Goal: Task Accomplishment & Management: Manage account settings

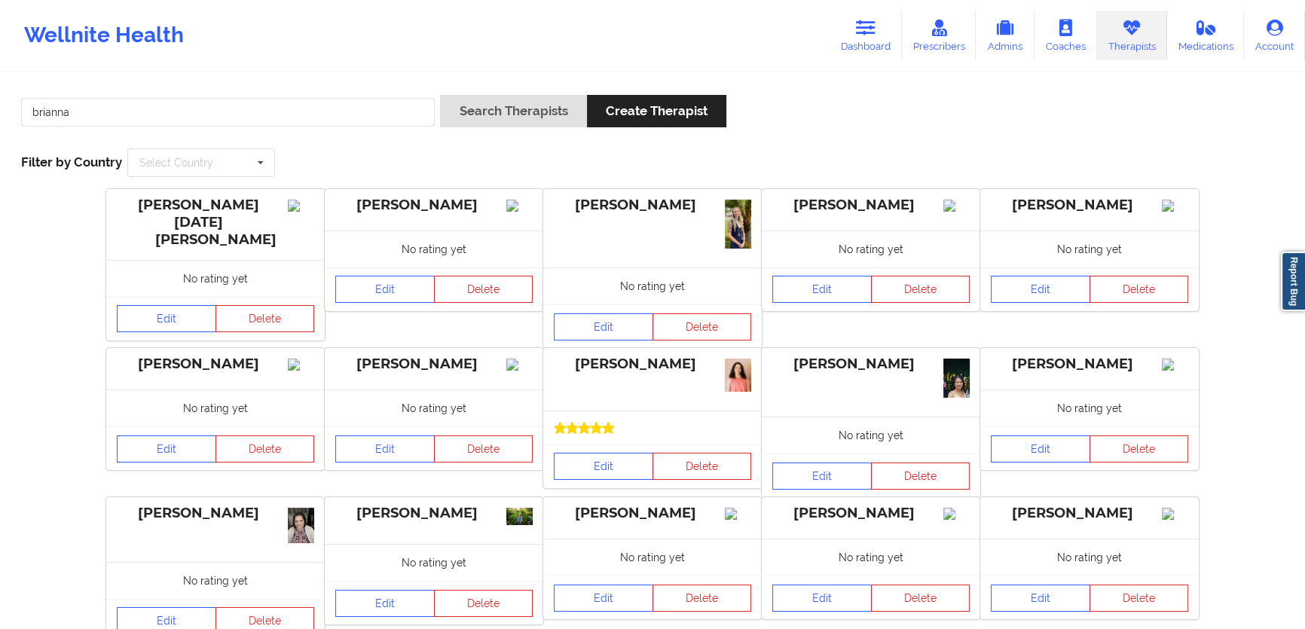
click at [1142, 48] on link "Therapists" at bounding box center [1132, 36] width 70 height 50
drag, startPoint x: 327, startPoint y: 118, endPoint x: 339, endPoint y: 112, distance: 13.5
click at [327, 118] on input "brianna" at bounding box center [228, 112] width 414 height 29
type input "e"
click at [440, 95] on button "Search Therapists" at bounding box center [513, 111] width 146 height 32
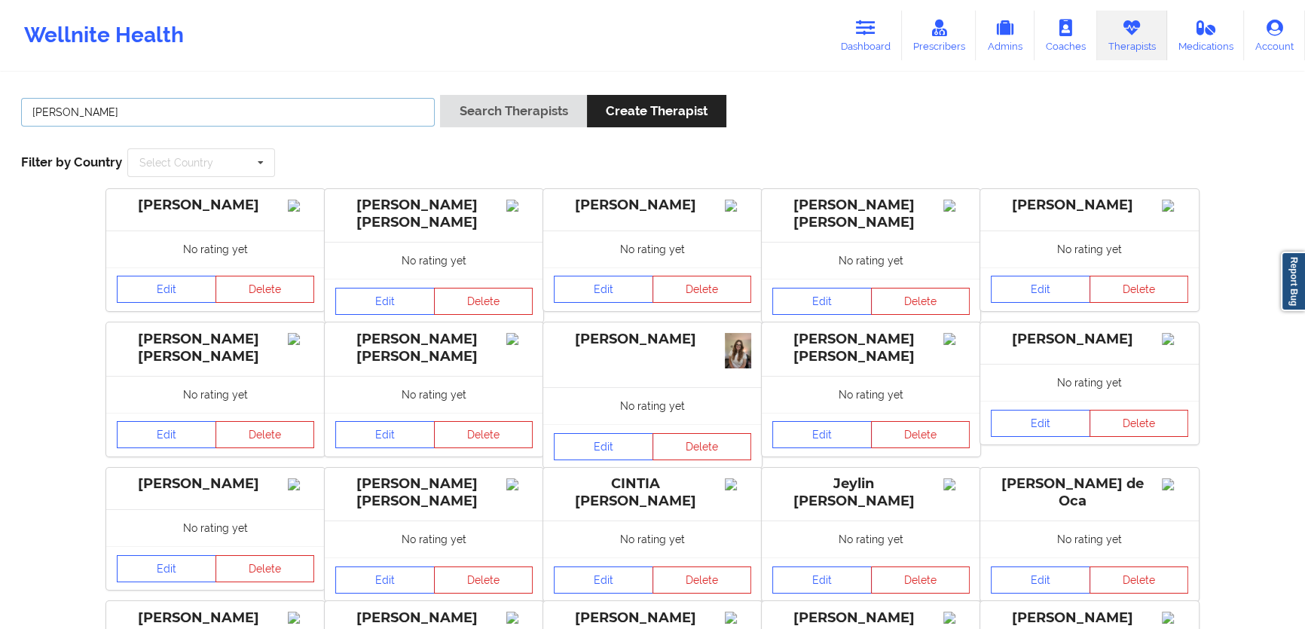
click at [303, 121] on input "[PERSON_NAME]" at bounding box center [228, 112] width 414 height 29
type input "[PERSON_NAME]"
click at [440, 95] on button "Search Therapists" at bounding box center [513, 111] width 146 height 32
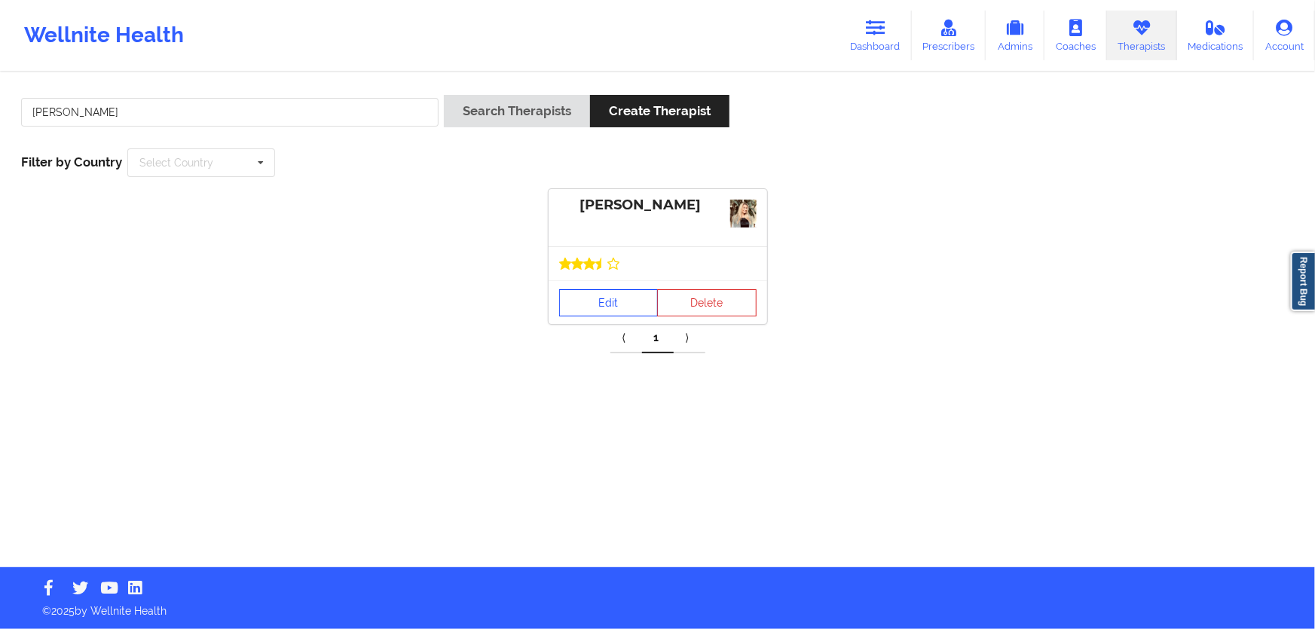
click at [622, 305] on link "Edit" at bounding box center [608, 302] width 99 height 27
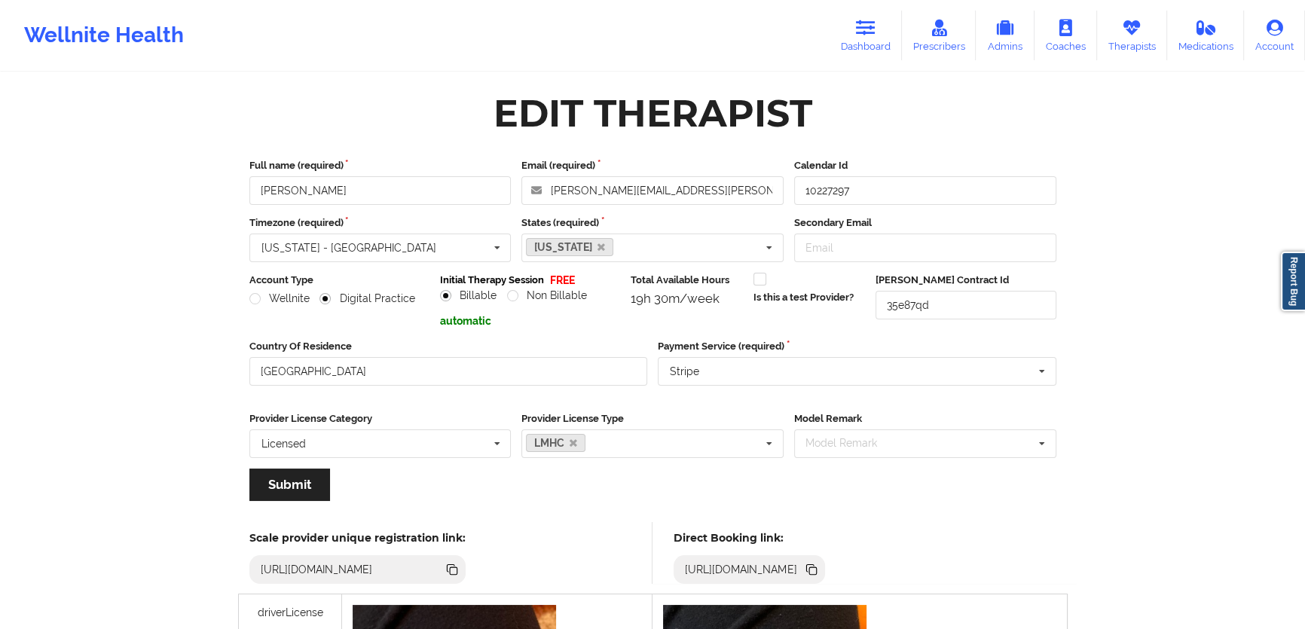
click at [820, 571] on icon at bounding box center [811, 570] width 17 height 17
click at [825, 574] on div "[URL][DOMAIN_NAME]" at bounding box center [750, 570] width 152 height 29
click at [820, 576] on icon at bounding box center [811, 570] width 17 height 17
click at [891, 20] on link "Dashboard" at bounding box center [866, 36] width 72 height 50
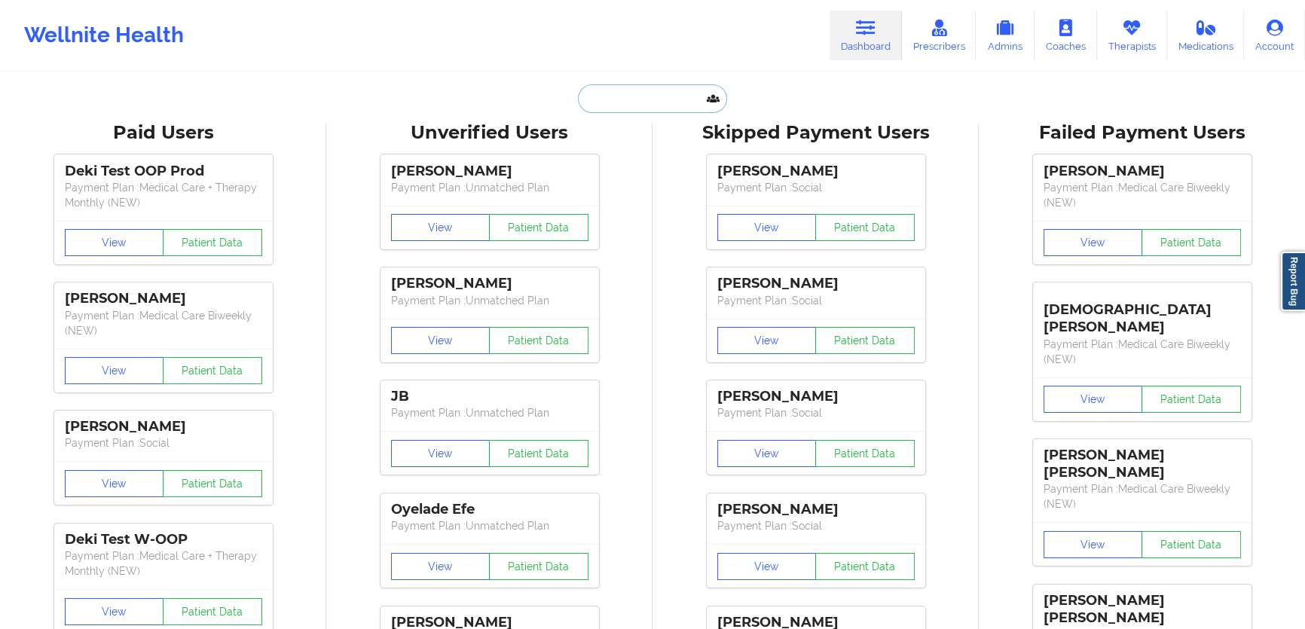
click at [647, 106] on input "text" at bounding box center [652, 98] width 149 height 29
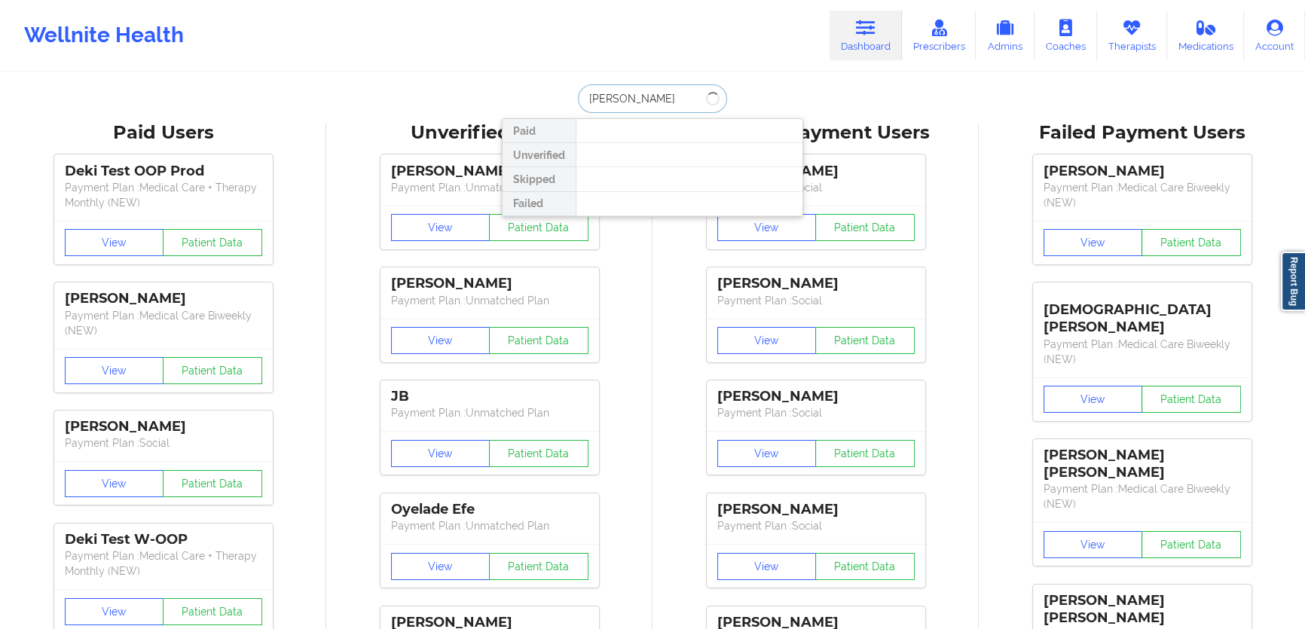
type input "[PERSON_NAME]"
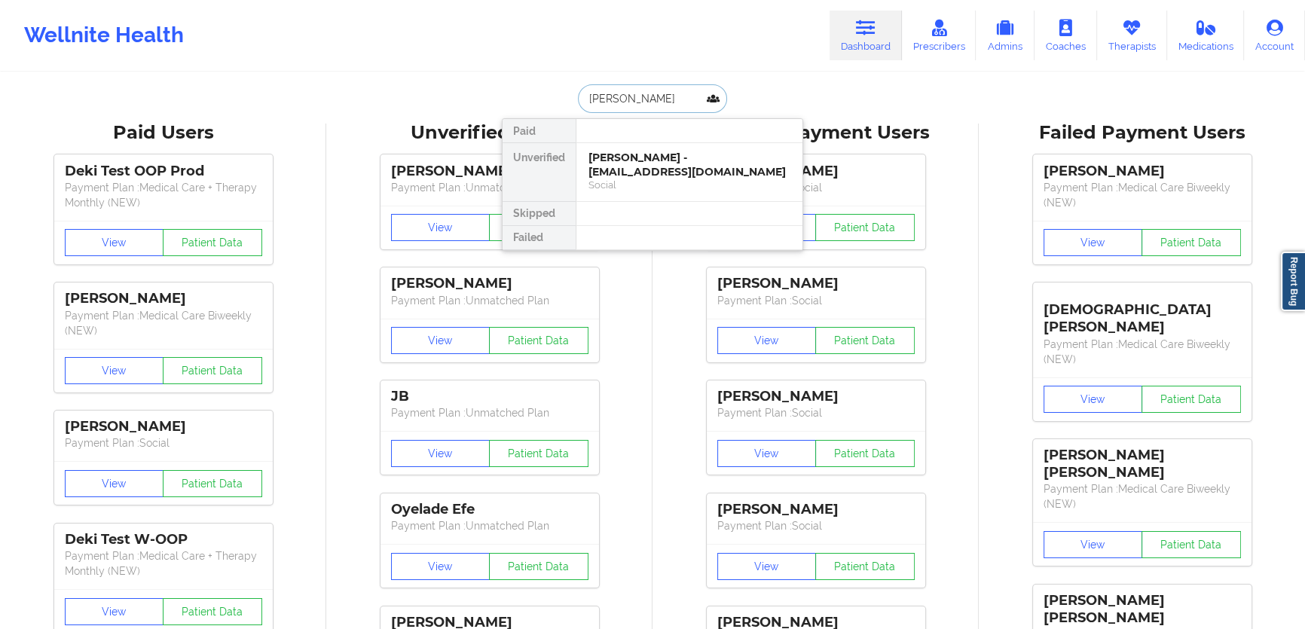
click at [668, 167] on div "[PERSON_NAME] - [EMAIL_ADDRESS][DOMAIN_NAME]" at bounding box center [690, 165] width 202 height 28
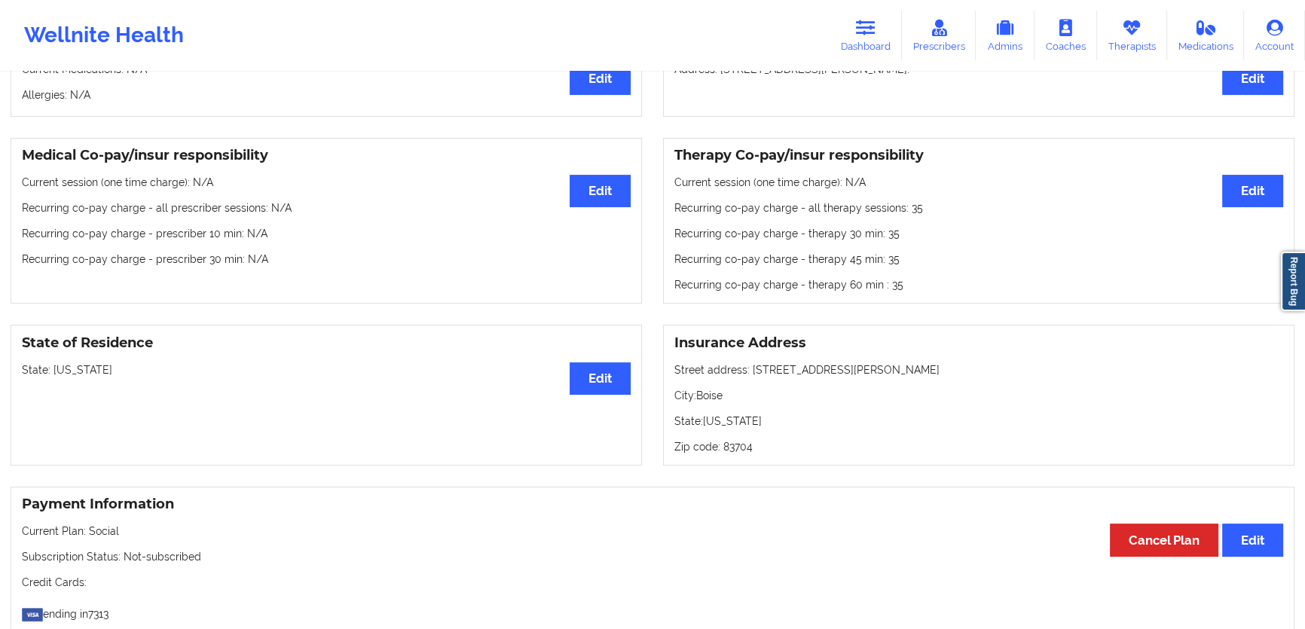
scroll to position [313, 0]
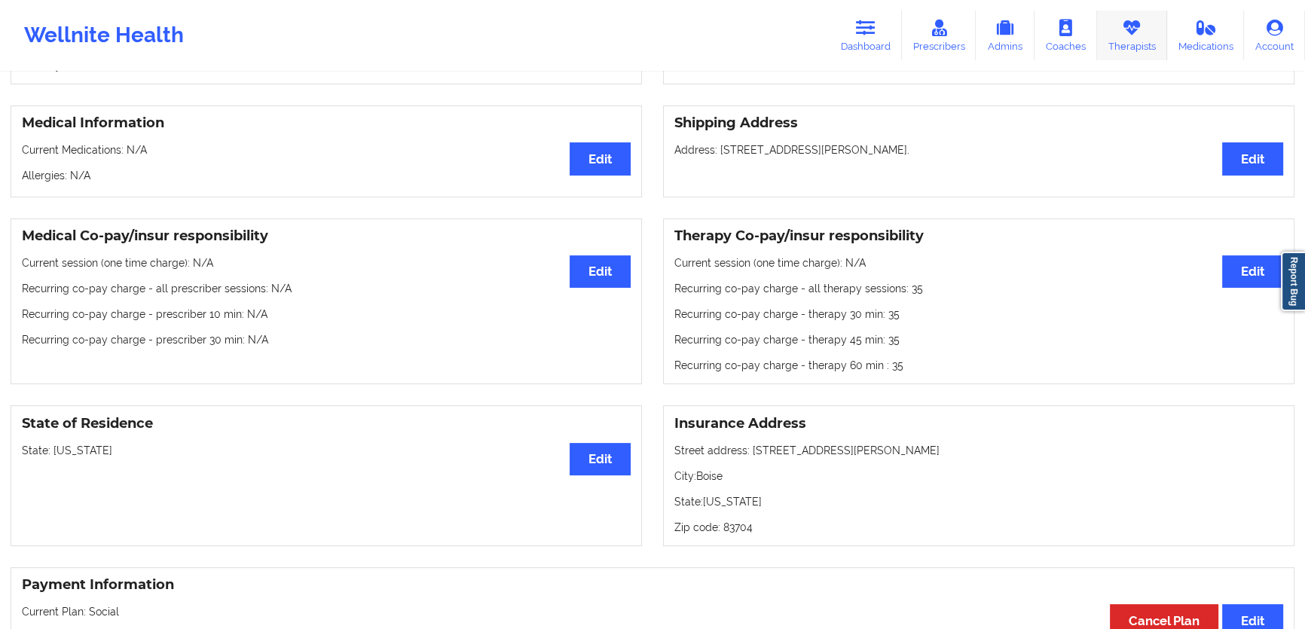
click at [1149, 32] on link "Therapists" at bounding box center [1132, 36] width 70 height 50
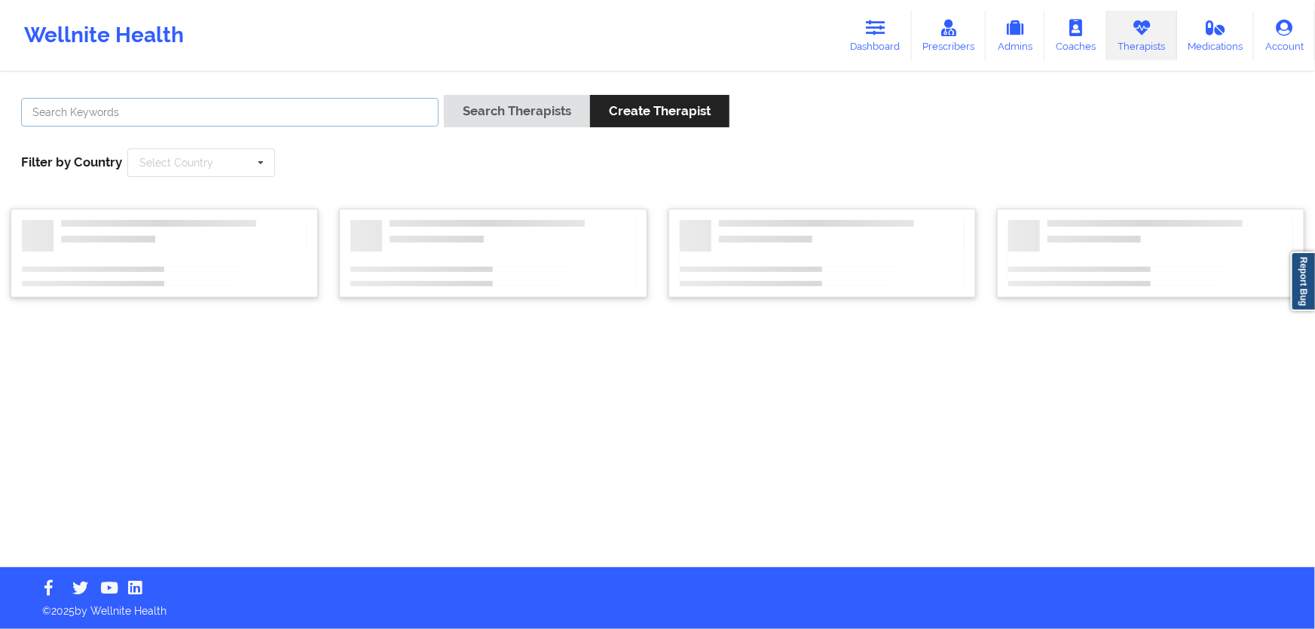
click at [389, 116] on input "text" at bounding box center [230, 112] width 418 height 29
click at [444, 95] on button "Search Therapists" at bounding box center [517, 111] width 146 height 32
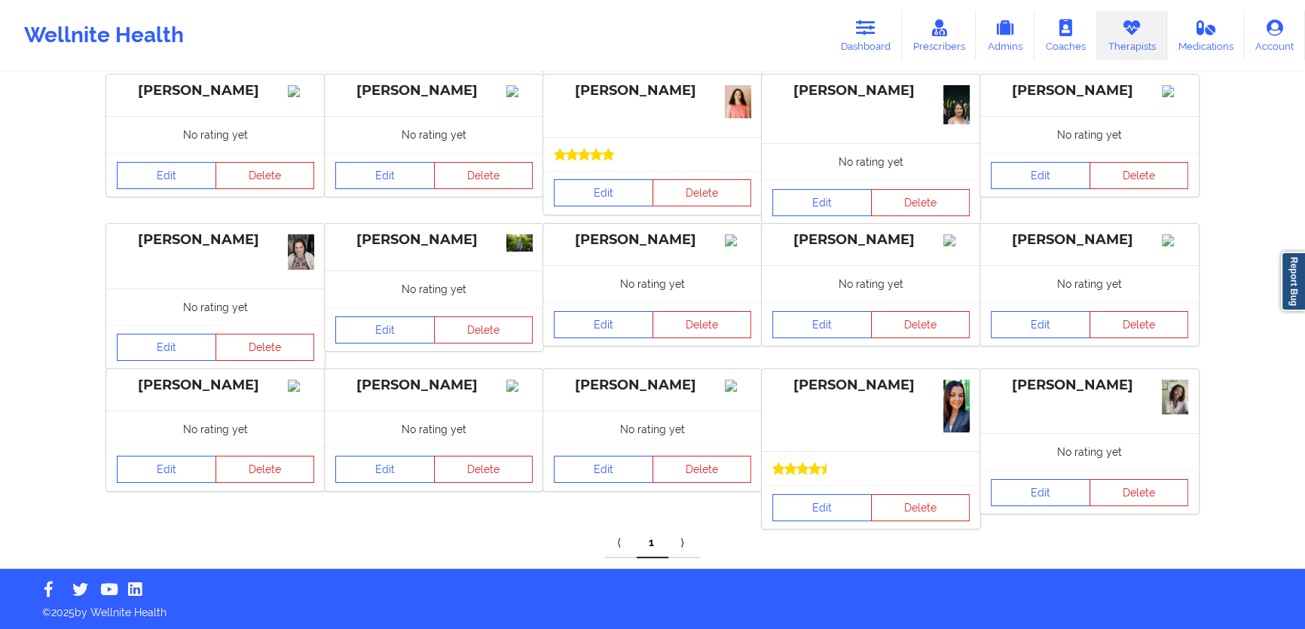
scroll to position [106, 0]
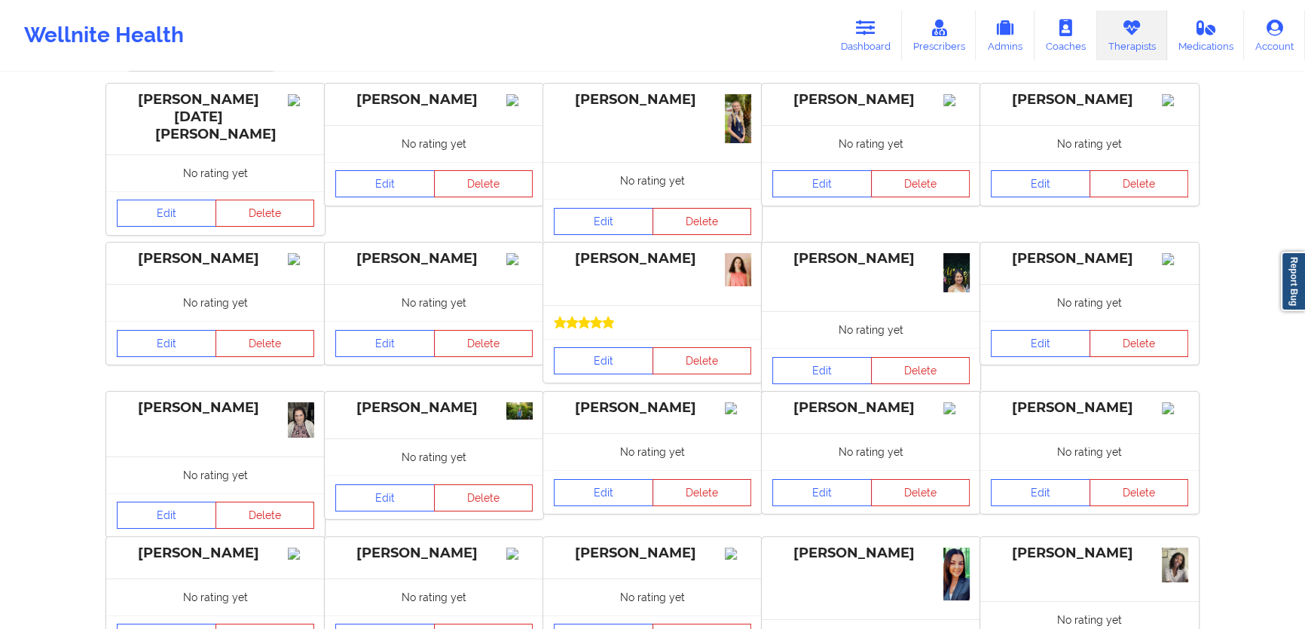
type input "[PERSON_NAME]"
click at [440, 0] on button "Search Therapists" at bounding box center [513, 5] width 146 height 32
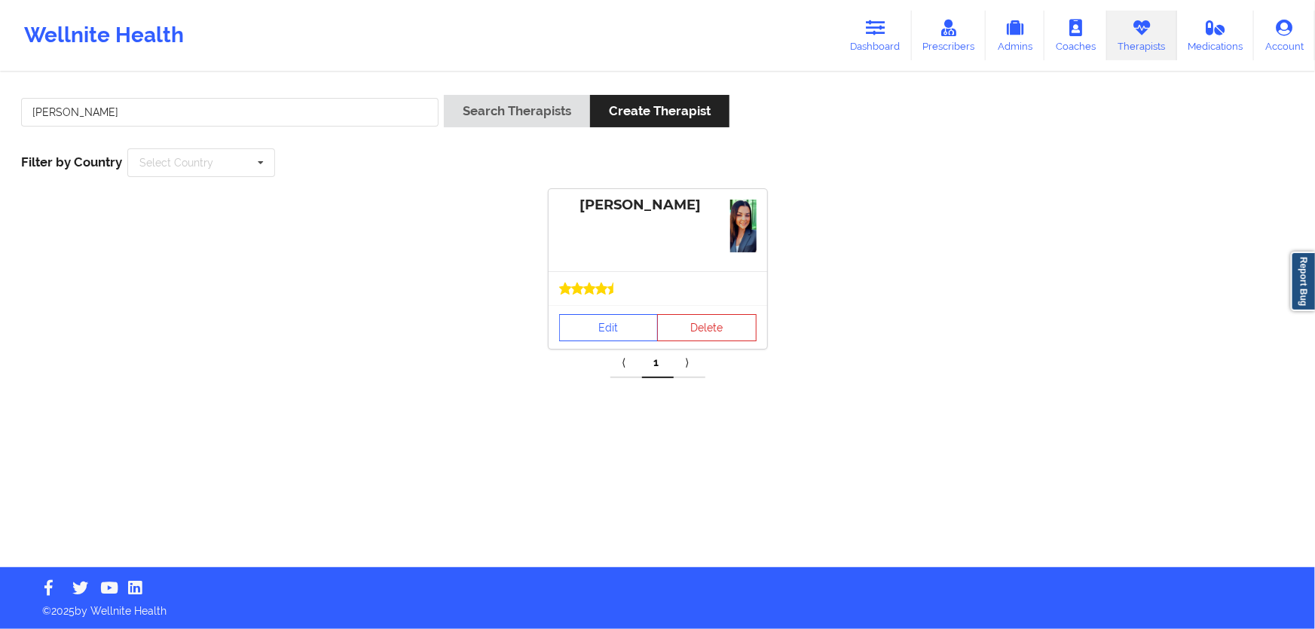
click at [580, 344] on div "Edit Delete" at bounding box center [658, 327] width 219 height 44
click at [592, 331] on link "Edit" at bounding box center [608, 327] width 99 height 27
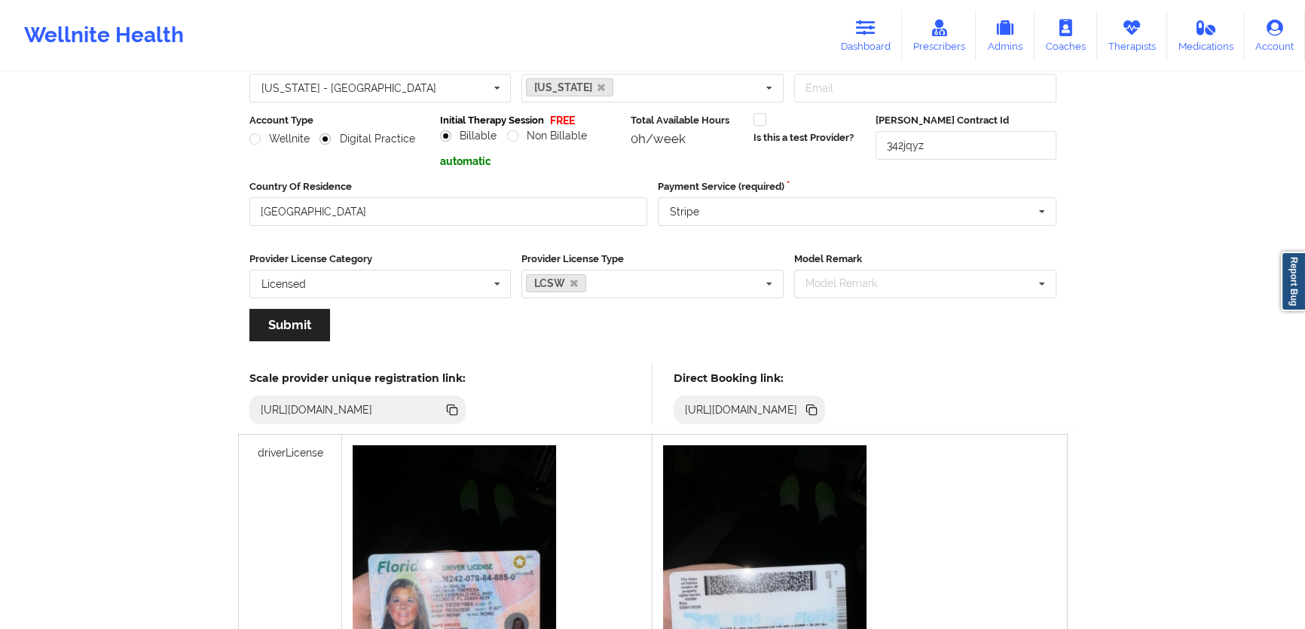
scroll to position [205, 0]
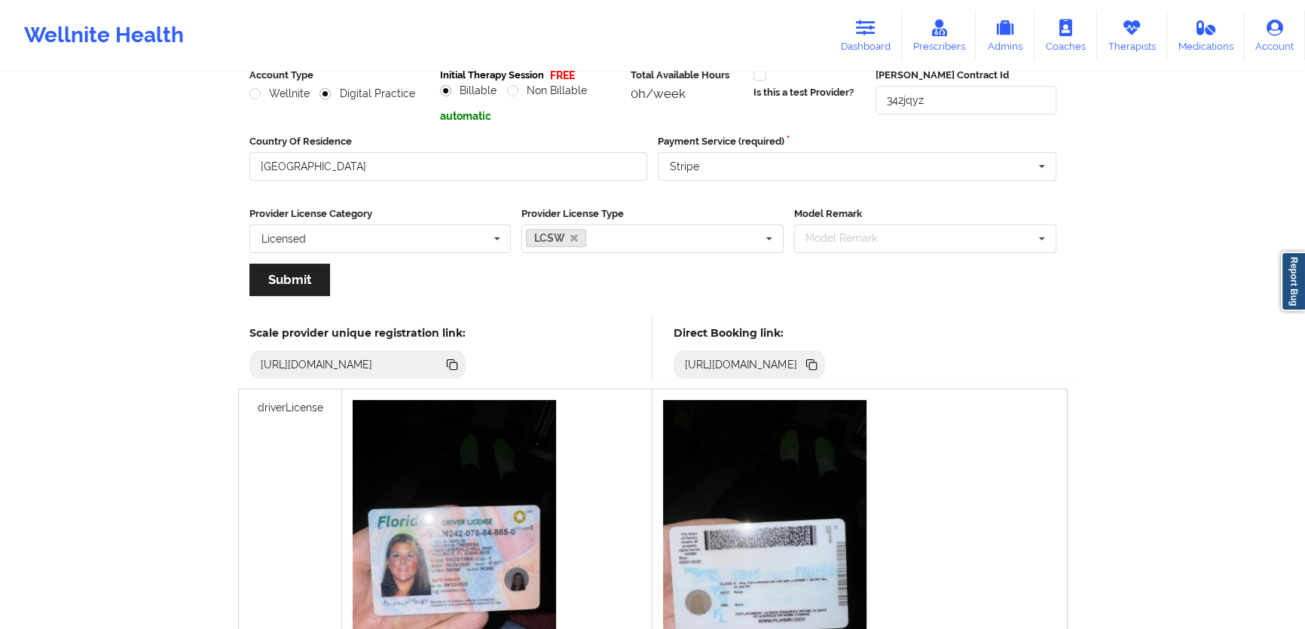
click at [817, 363] on icon at bounding box center [814, 367] width 8 height 8
